Goal: Information Seeking & Learning: Understand process/instructions

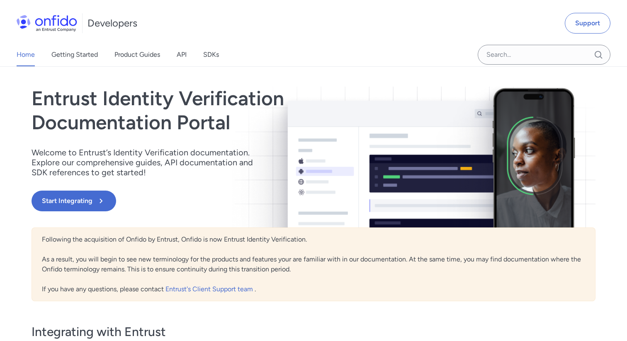
scroll to position [35, 0]
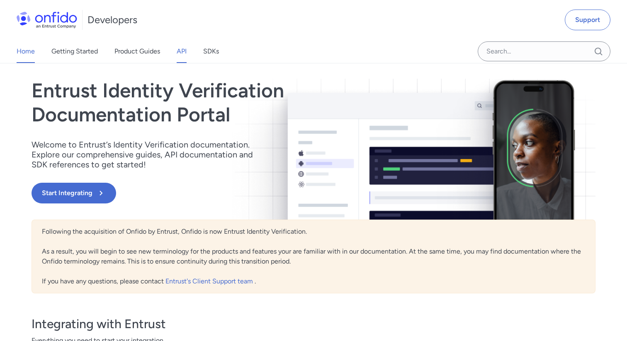
click at [181, 56] on link "API" at bounding box center [182, 51] width 10 height 23
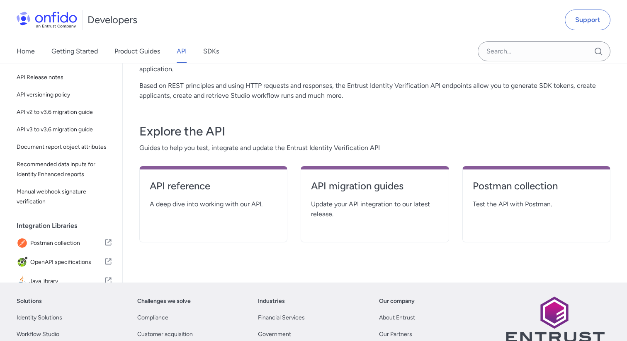
scroll to position [153, 0]
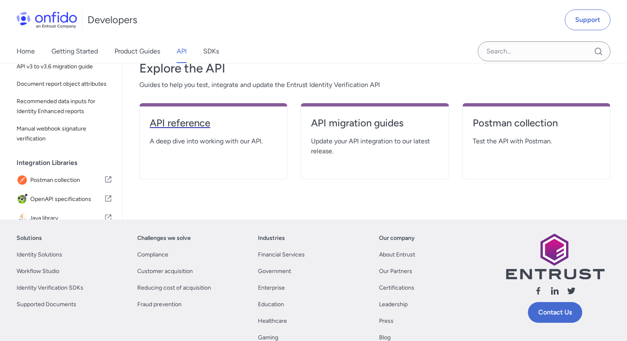
click at [194, 124] on h4 "API reference" at bounding box center [213, 122] width 127 height 13
select select "http"
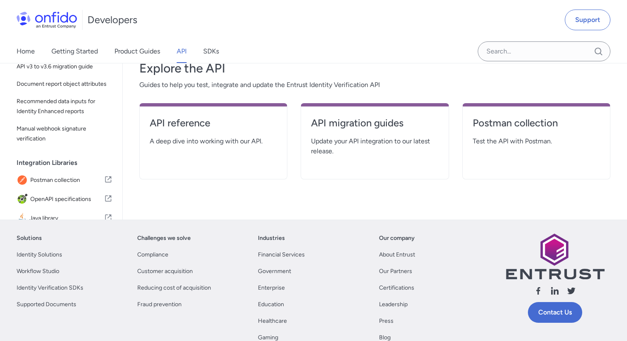
select select "http"
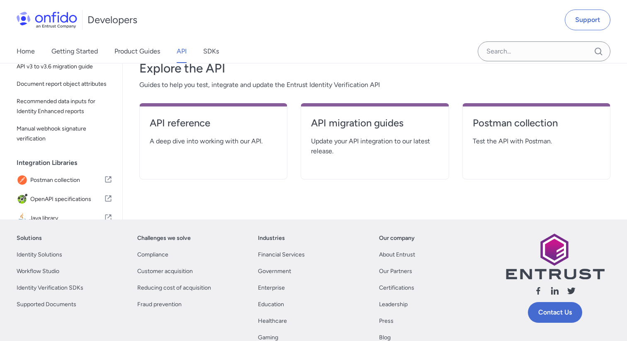
select select "http"
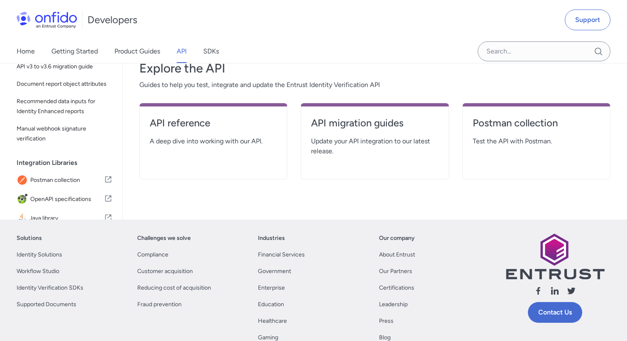
select select "http"
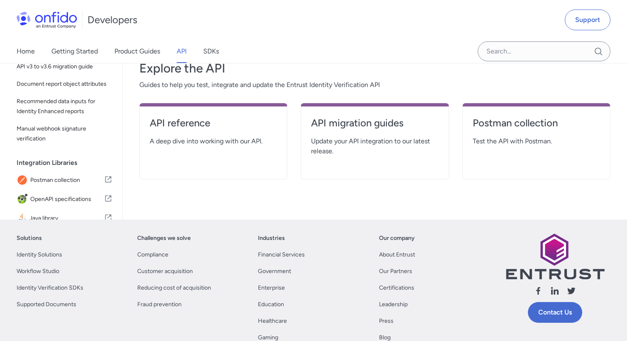
select select "http"
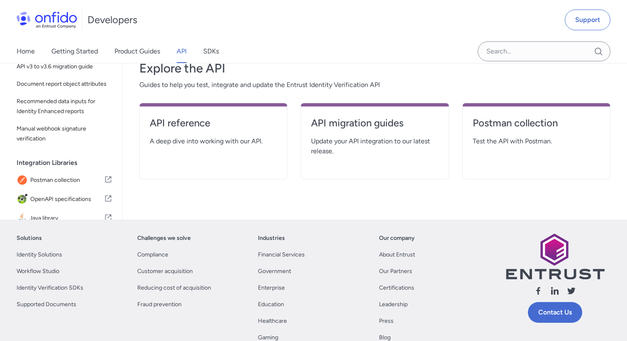
select select "http"
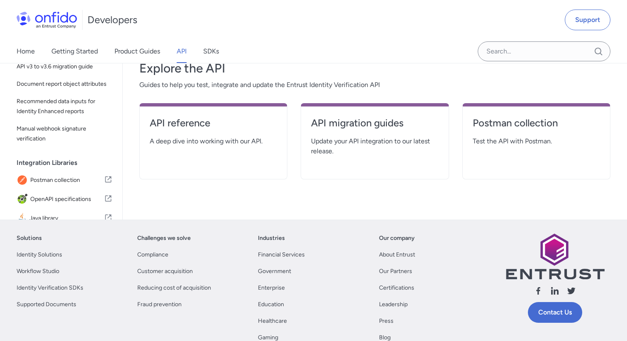
select select "http"
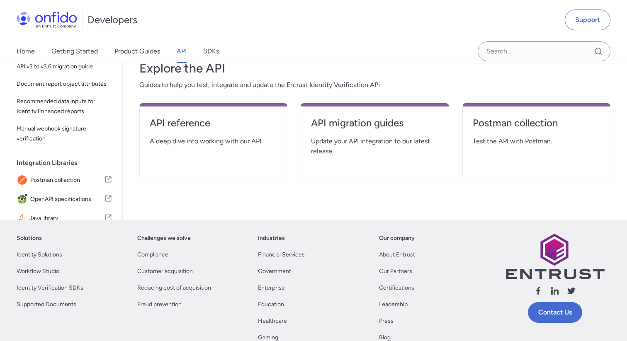
select select "http"
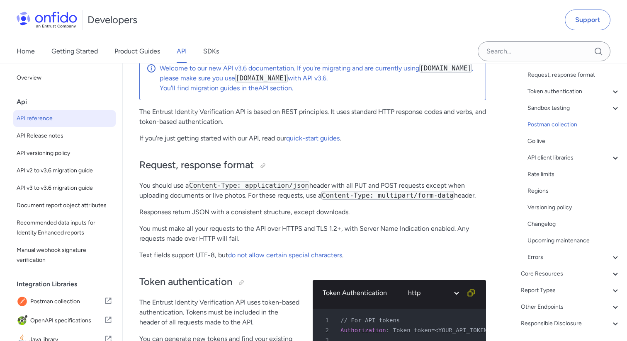
scroll to position [116, 0]
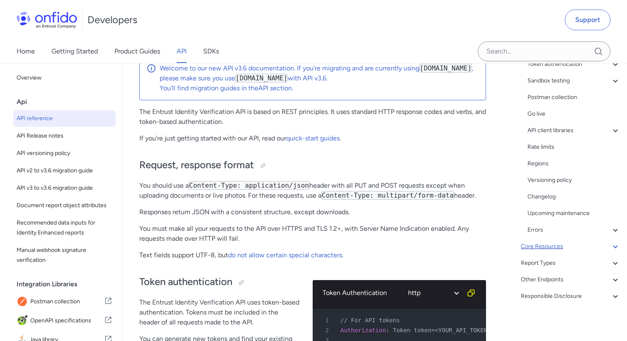
click at [551, 247] on div "Core Resources" at bounding box center [570, 247] width 99 height 10
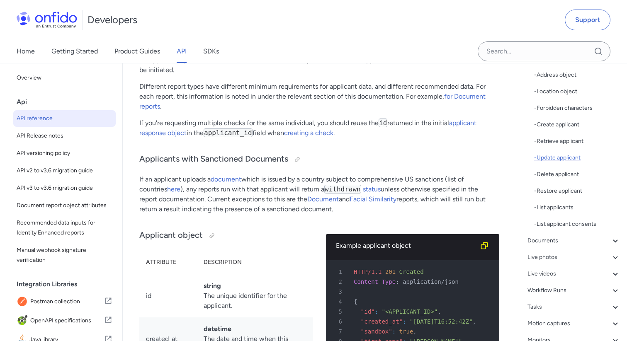
scroll to position [168, 0]
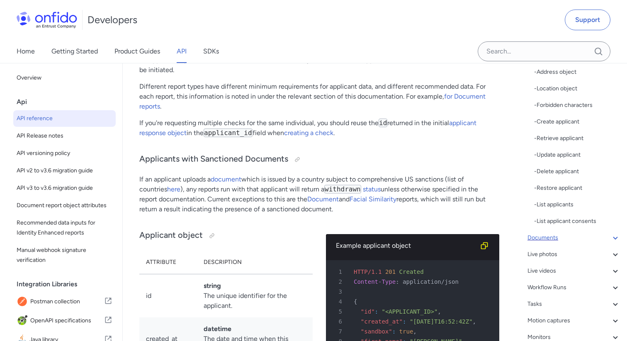
click at [555, 237] on div "Documents" at bounding box center [573, 238] width 93 height 10
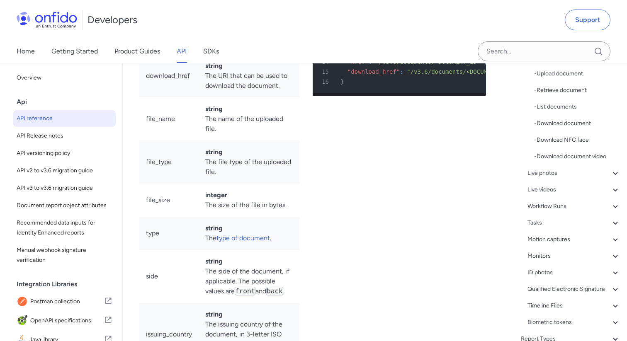
scroll to position [142, 0]
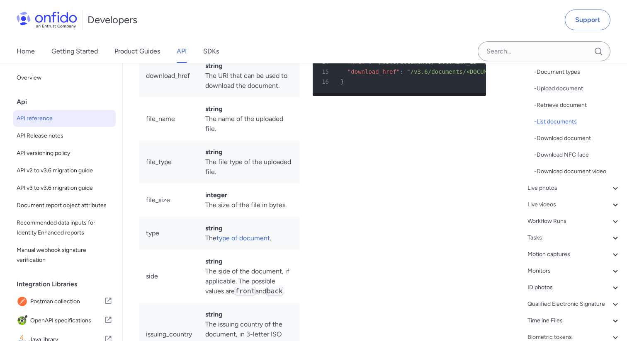
click at [562, 122] on div "- List documents" at bounding box center [577, 122] width 86 height 10
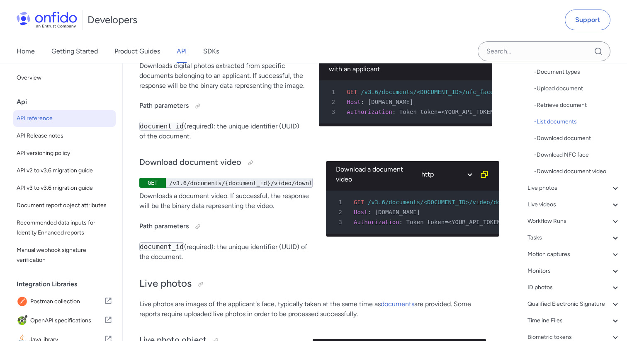
drag, startPoint x: 275, startPoint y: 114, endPoint x: 269, endPoint y: 114, distance: 5.4
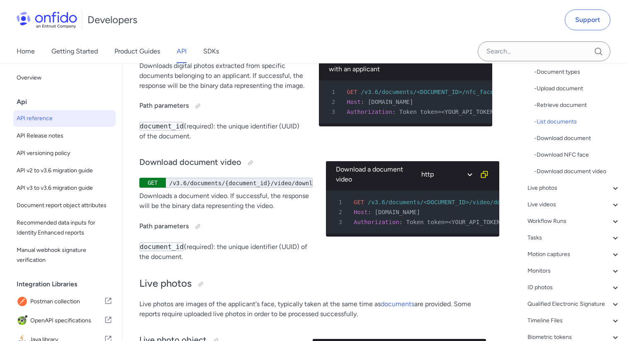
scroll to position [0, 0]
drag, startPoint x: 170, startPoint y: 114, endPoint x: 257, endPoint y: 122, distance: 88.2
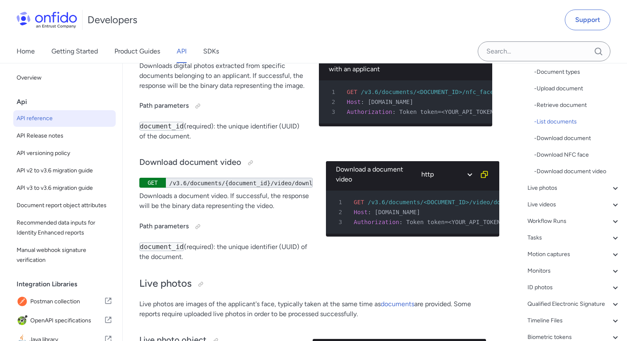
drag, startPoint x: 170, startPoint y: 117, endPoint x: 271, endPoint y: 111, distance: 100.9
copy div "/v3.6/documents?applicant_id={applicant_id}"
